Goal: Contribute content: Contribute content

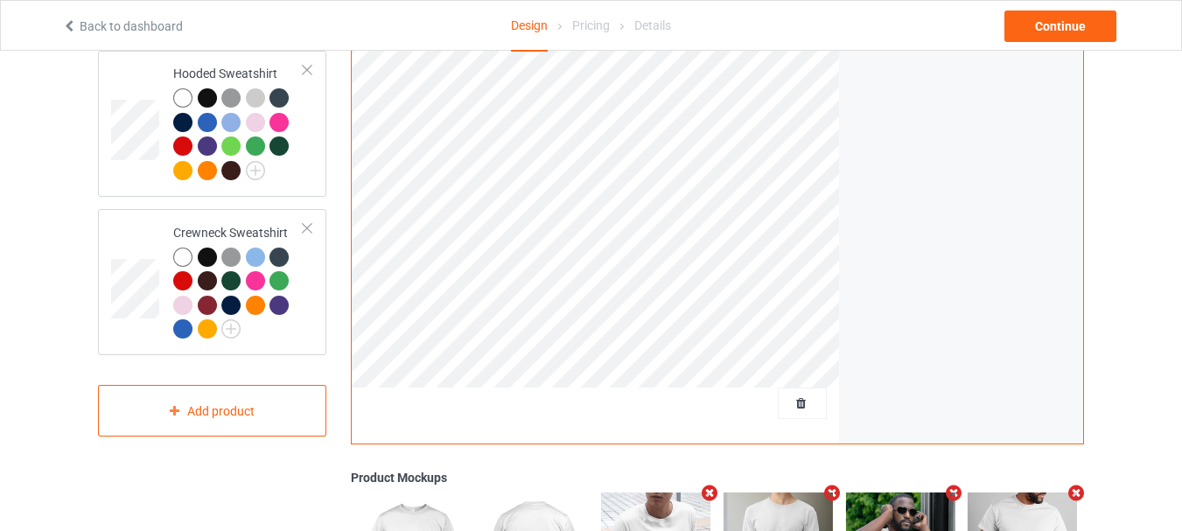
scroll to position [350, 0]
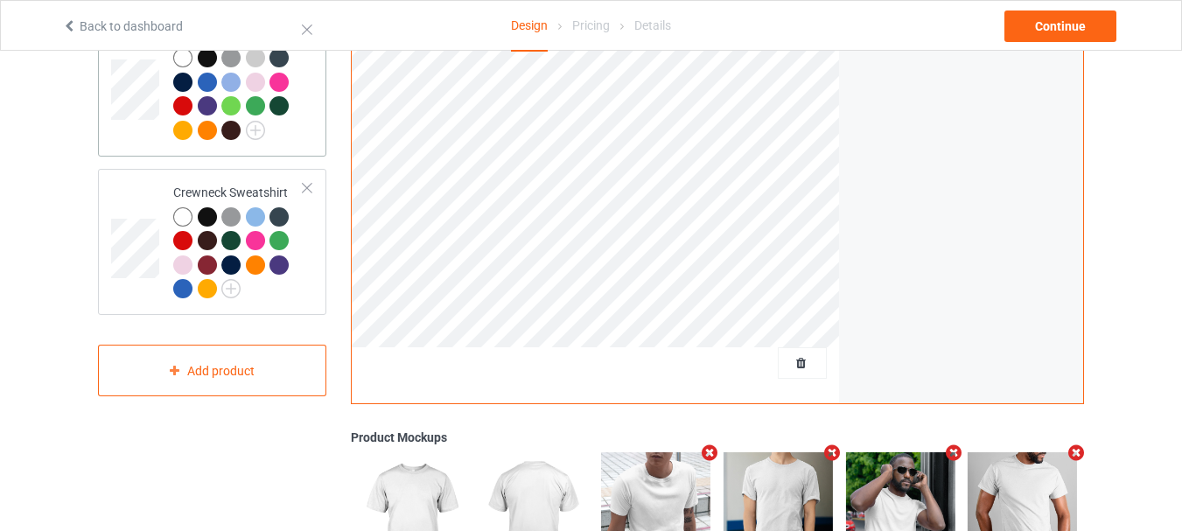
click at [144, 132] on td at bounding box center [137, 84] width 53 height 132
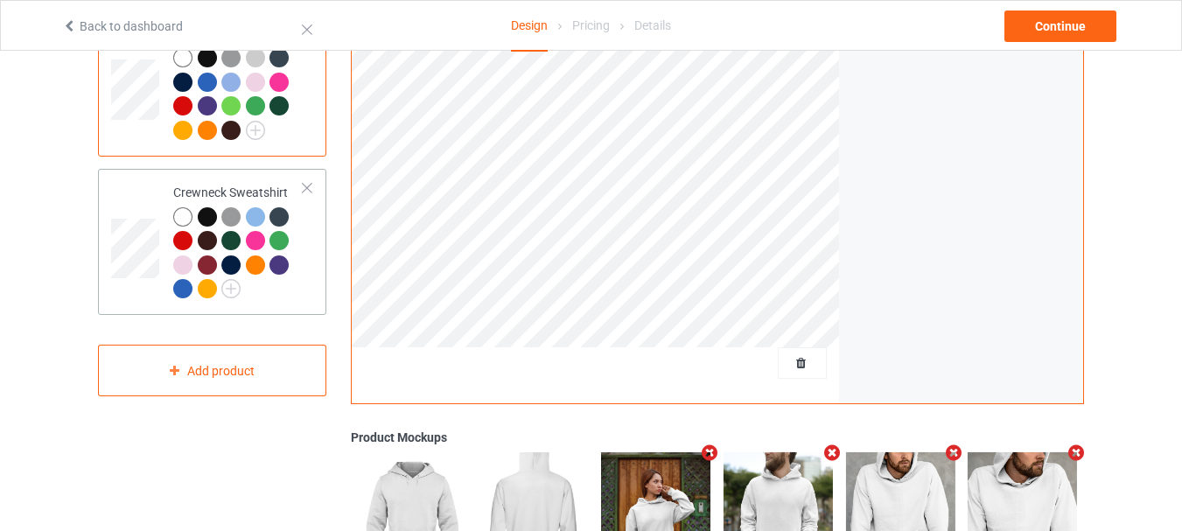
click at [139, 199] on td at bounding box center [137, 242] width 53 height 132
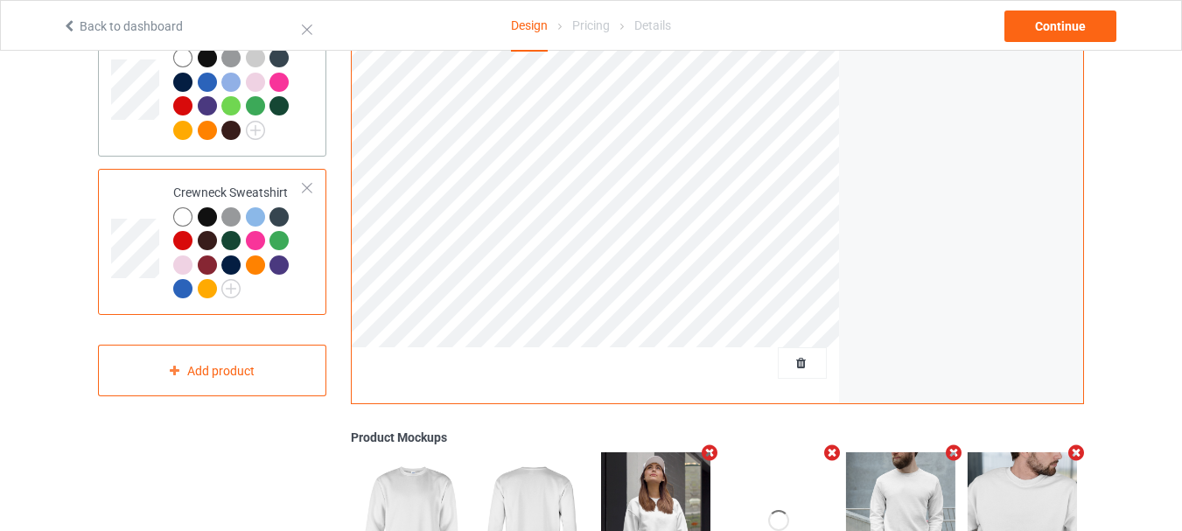
scroll to position [175, 0]
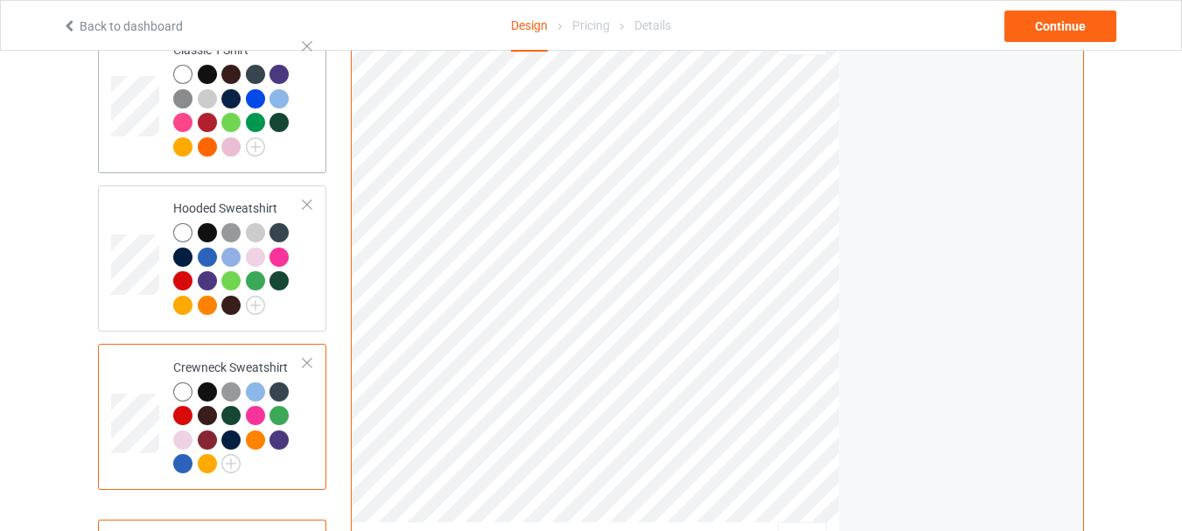
click at [151, 144] on td at bounding box center [137, 100] width 53 height 132
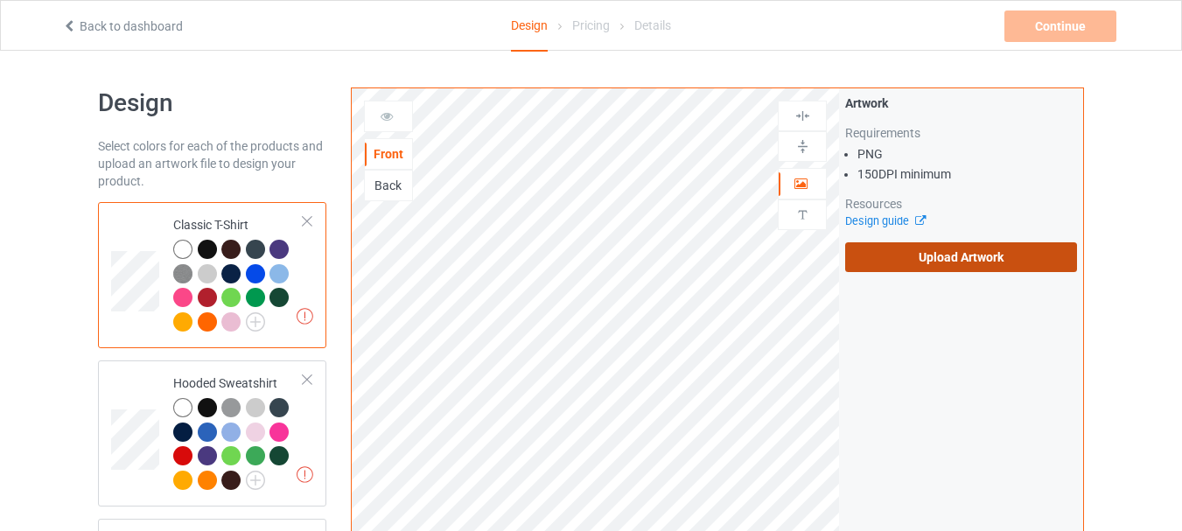
click at [948, 247] on label "Upload Artwork" at bounding box center [961, 257] width 232 height 30
click at [0, 0] on input "Upload Artwork" at bounding box center [0, 0] width 0 height 0
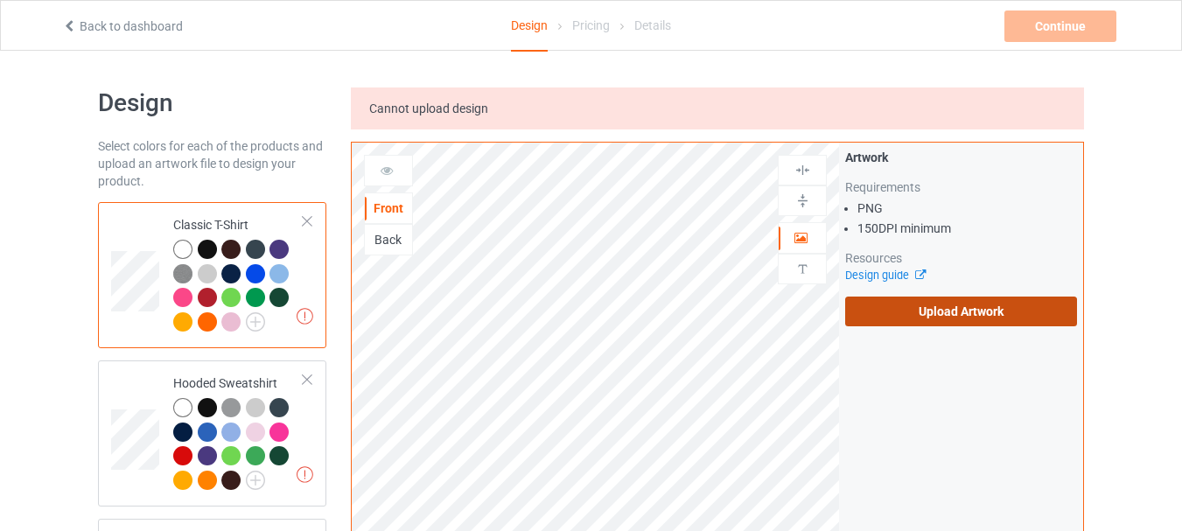
click at [929, 305] on label "Upload Artwork" at bounding box center [961, 312] width 232 height 30
click at [0, 0] on input "Upload Artwork" at bounding box center [0, 0] width 0 height 0
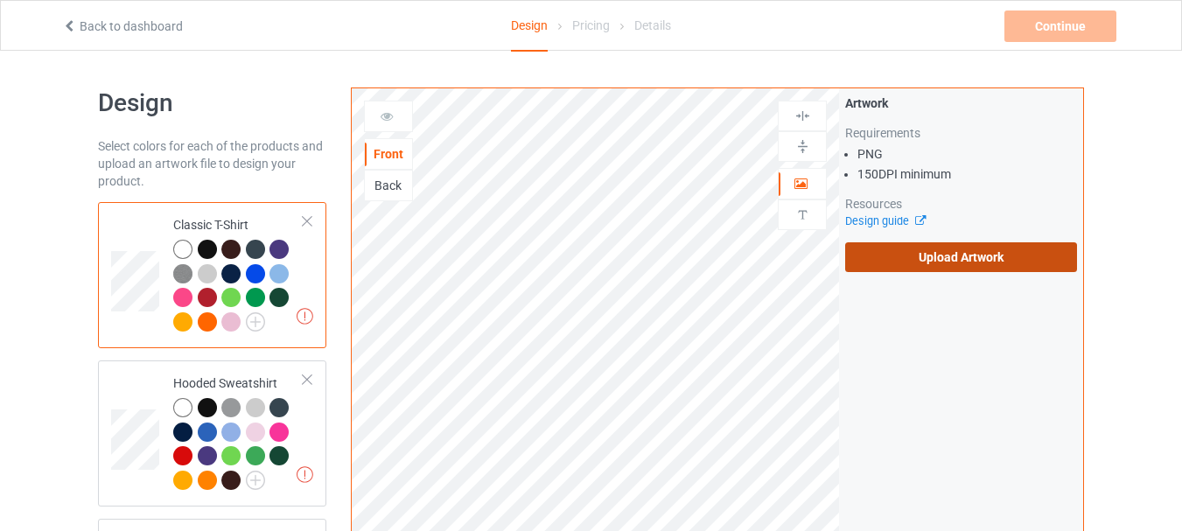
click at [911, 257] on label "Upload Artwork" at bounding box center [961, 257] width 232 height 30
click at [0, 0] on input "Upload Artwork" at bounding box center [0, 0] width 0 height 0
click at [908, 262] on label "Upload Artwork" at bounding box center [961, 257] width 232 height 30
click at [0, 0] on input "Upload Artwork" at bounding box center [0, 0] width 0 height 0
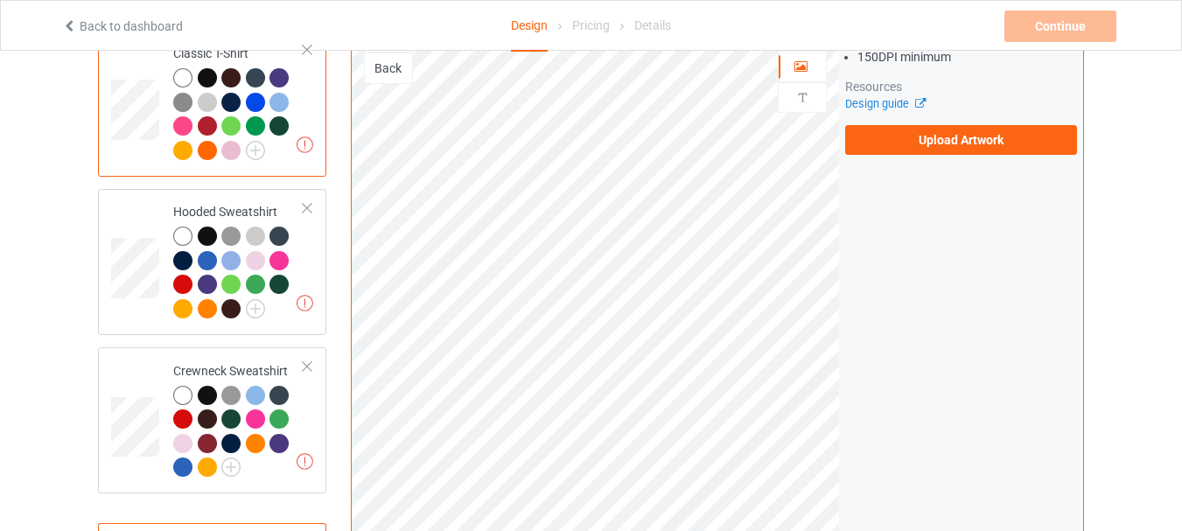
scroll to position [88, 0]
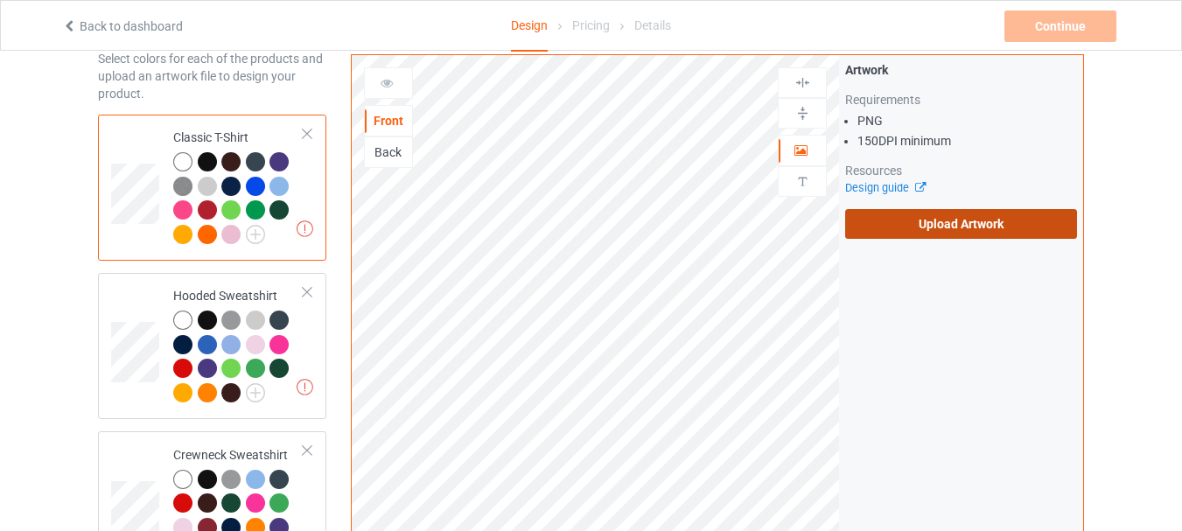
click at [942, 224] on label "Upload Artwork" at bounding box center [961, 224] width 232 height 30
click at [0, 0] on input "Upload Artwork" at bounding box center [0, 0] width 0 height 0
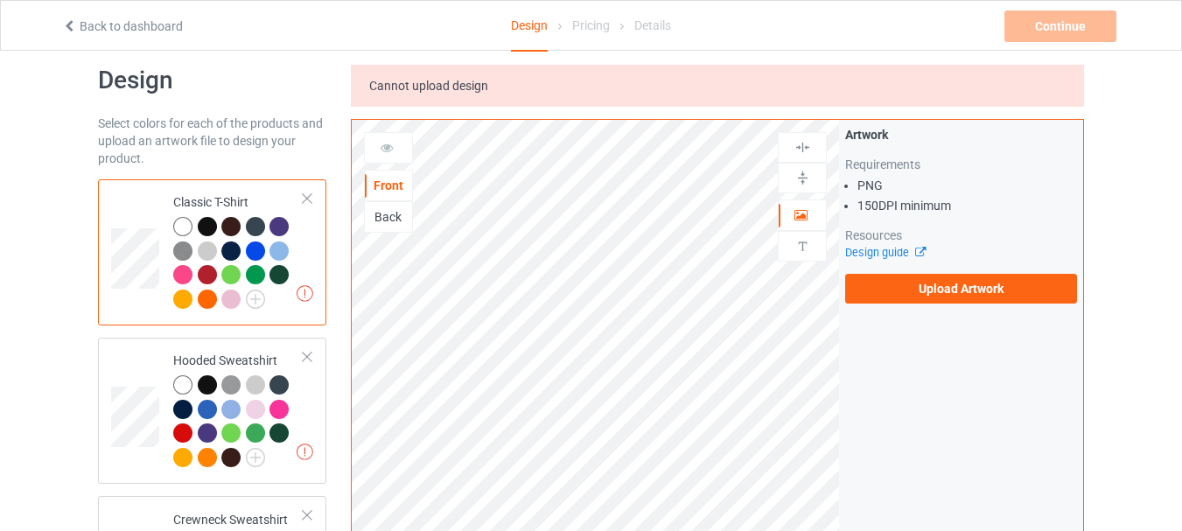
scroll to position [0, 0]
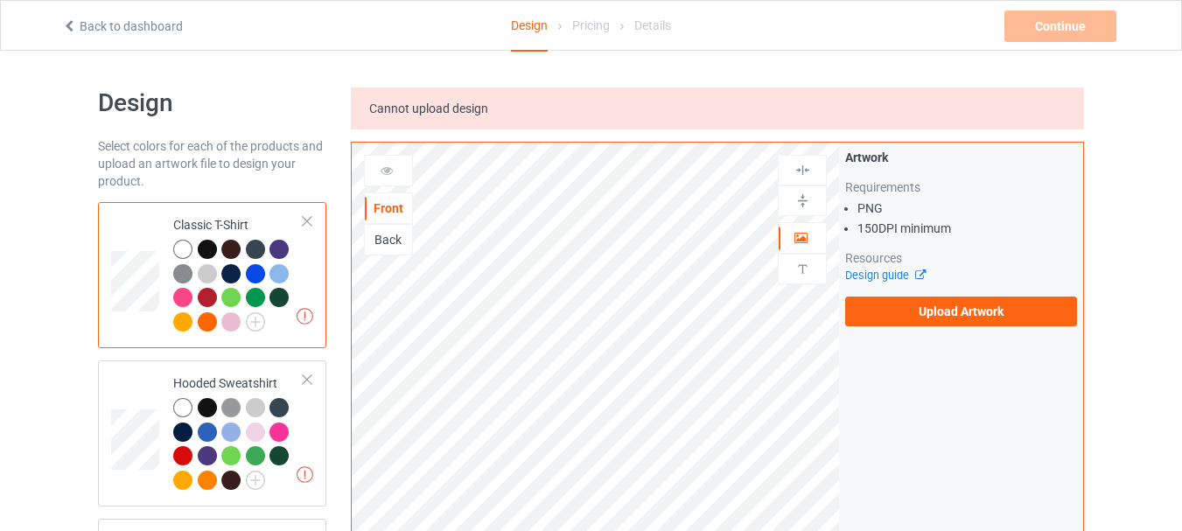
click at [910, 305] on label "Upload Artwork" at bounding box center [961, 312] width 232 height 30
click at [0, 0] on input "Upload Artwork" at bounding box center [0, 0] width 0 height 0
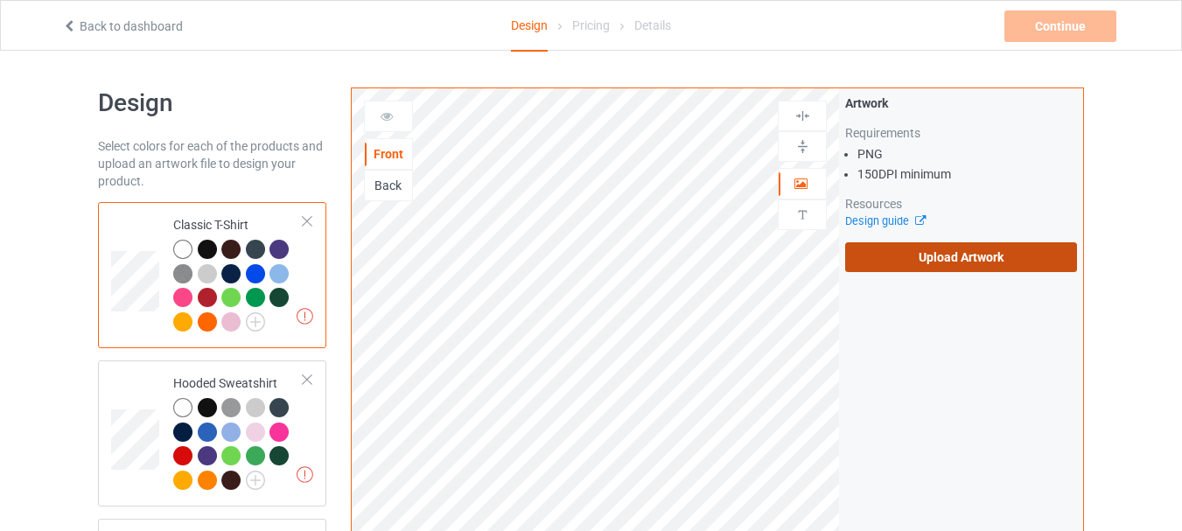
click at [926, 249] on label "Upload Artwork" at bounding box center [961, 257] width 232 height 30
click at [0, 0] on input "Upload Artwork" at bounding box center [0, 0] width 0 height 0
click at [899, 256] on label "Upload Artwork" at bounding box center [961, 257] width 232 height 30
click at [0, 0] on input "Upload Artwork" at bounding box center [0, 0] width 0 height 0
